Goal: Transaction & Acquisition: Download file/media

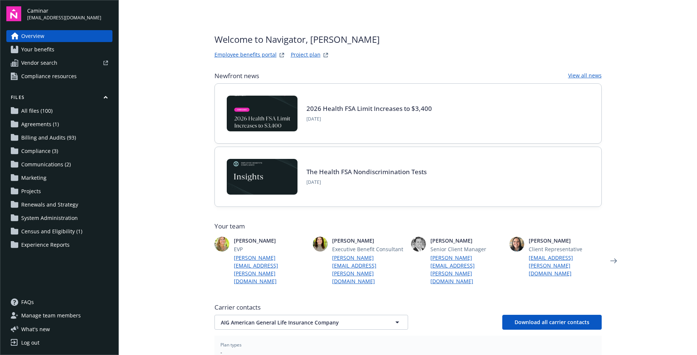
click at [50, 143] on span "Billing and Audits (93)" at bounding box center [48, 138] width 55 height 12
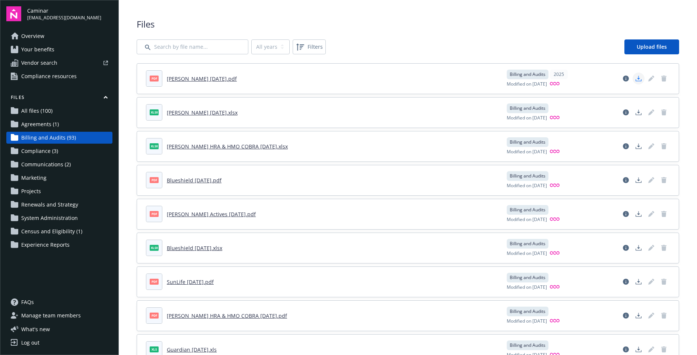
click at [636, 81] on icon "Download document" at bounding box center [639, 79] width 6 height 6
click at [416, 108] on header "xlsx [PERSON_NAME] [DATE].xlsx" at bounding box center [322, 112] width 352 height 16
click at [633, 111] on link "Download document" at bounding box center [639, 113] width 12 height 12
click at [50, 125] on span "Agreements (1)" at bounding box center [40, 124] width 38 height 12
